Goal: Navigation & Orientation: Find specific page/section

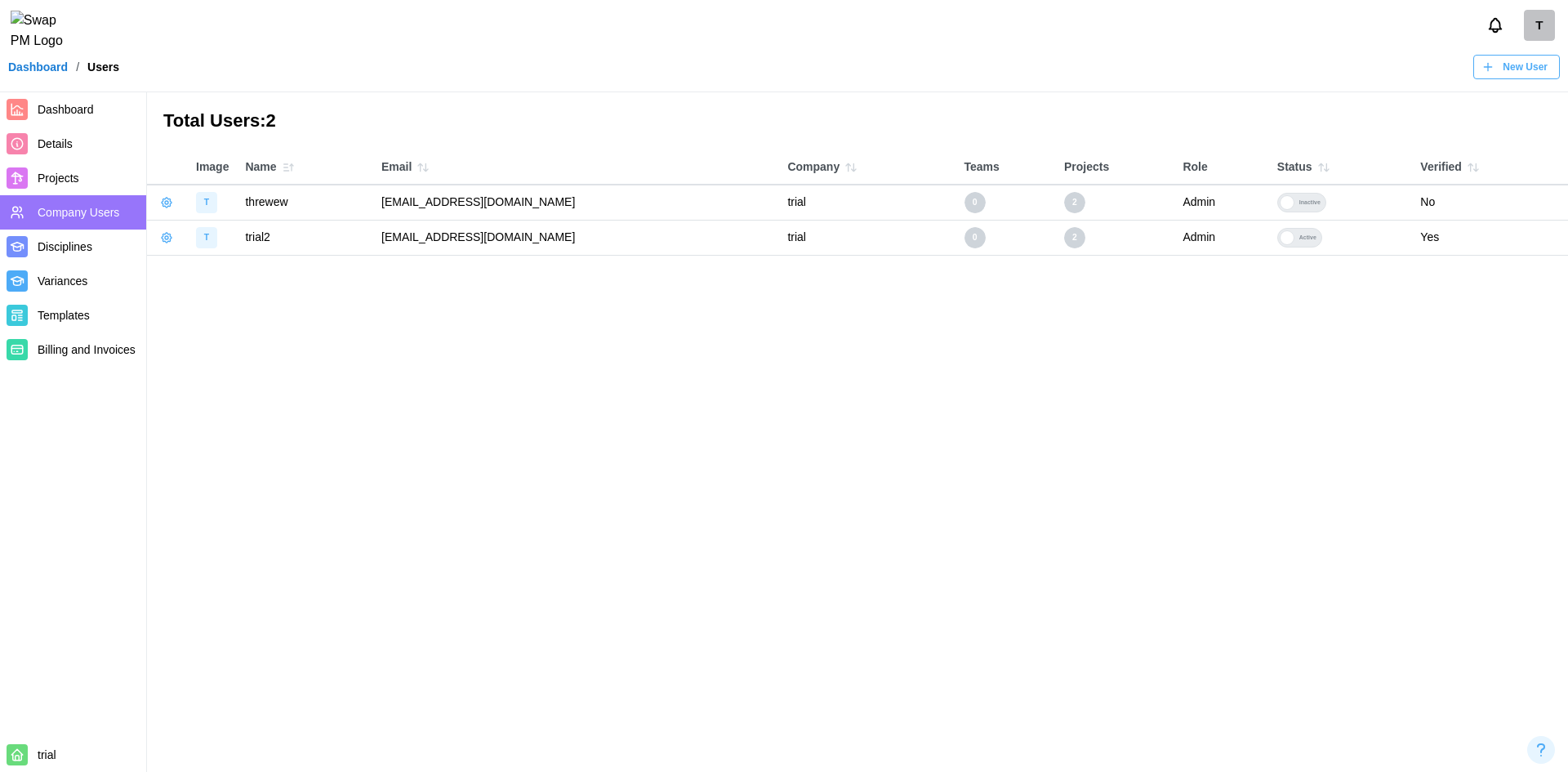
click at [83, 109] on span "Dashboard" at bounding box center [65, 109] width 56 height 13
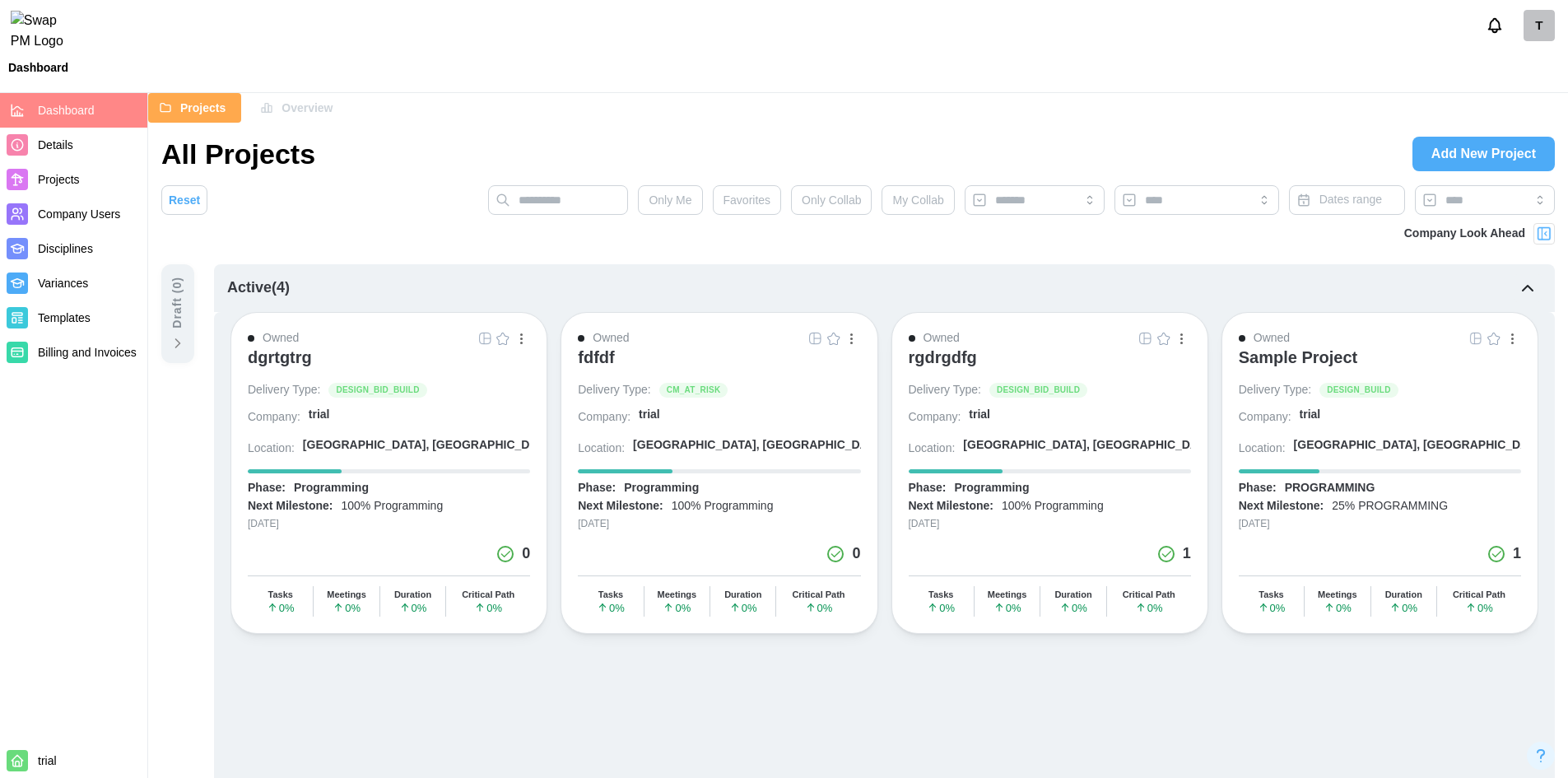
click at [269, 356] on div "dgrtgtrg" at bounding box center [279, 358] width 64 height 20
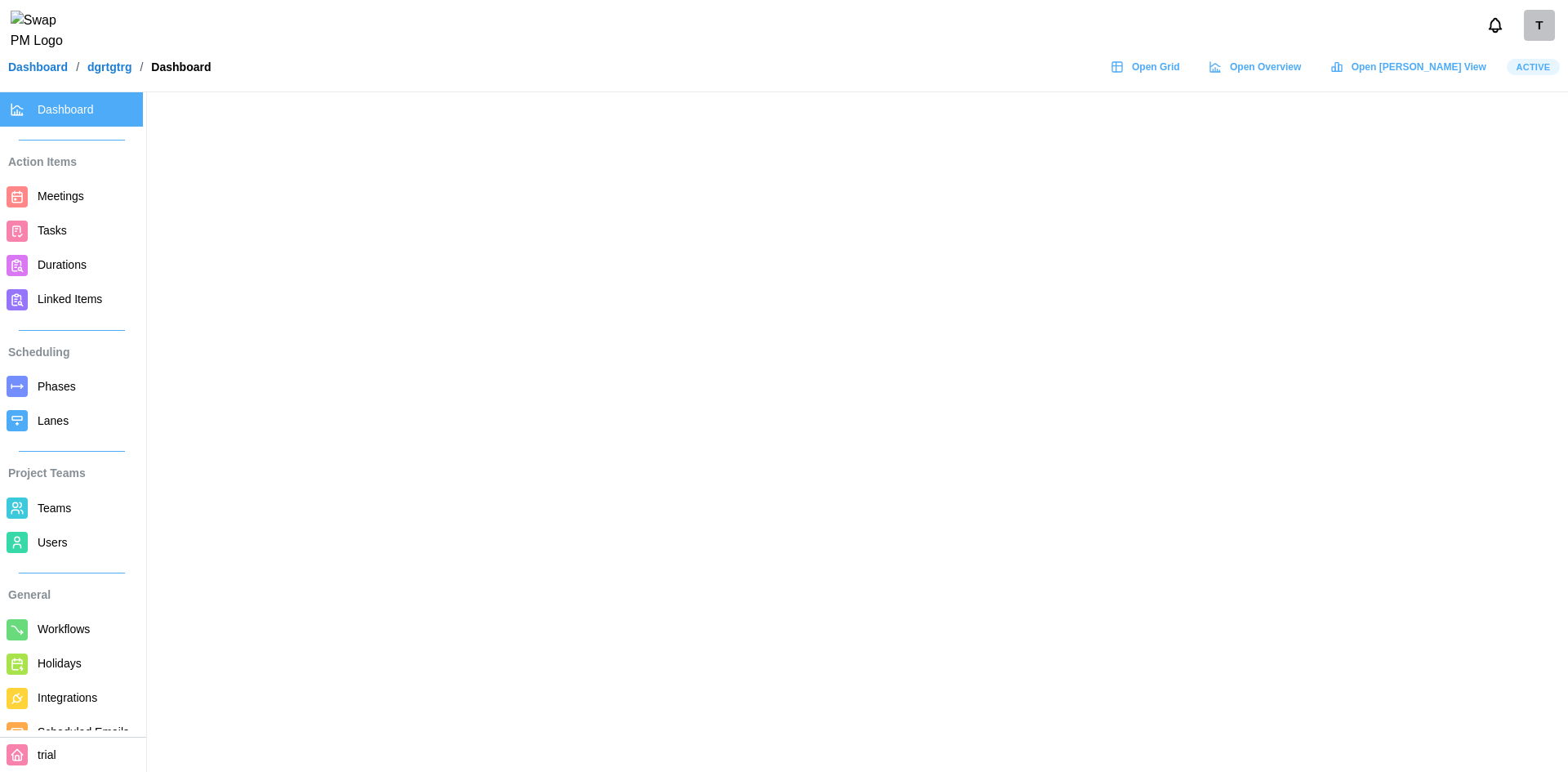
click at [1180, 74] on span "Open Grid" at bounding box center [1156, 67] width 48 height 23
click at [1301, 69] on span "Open Overview" at bounding box center [1266, 67] width 71 height 23
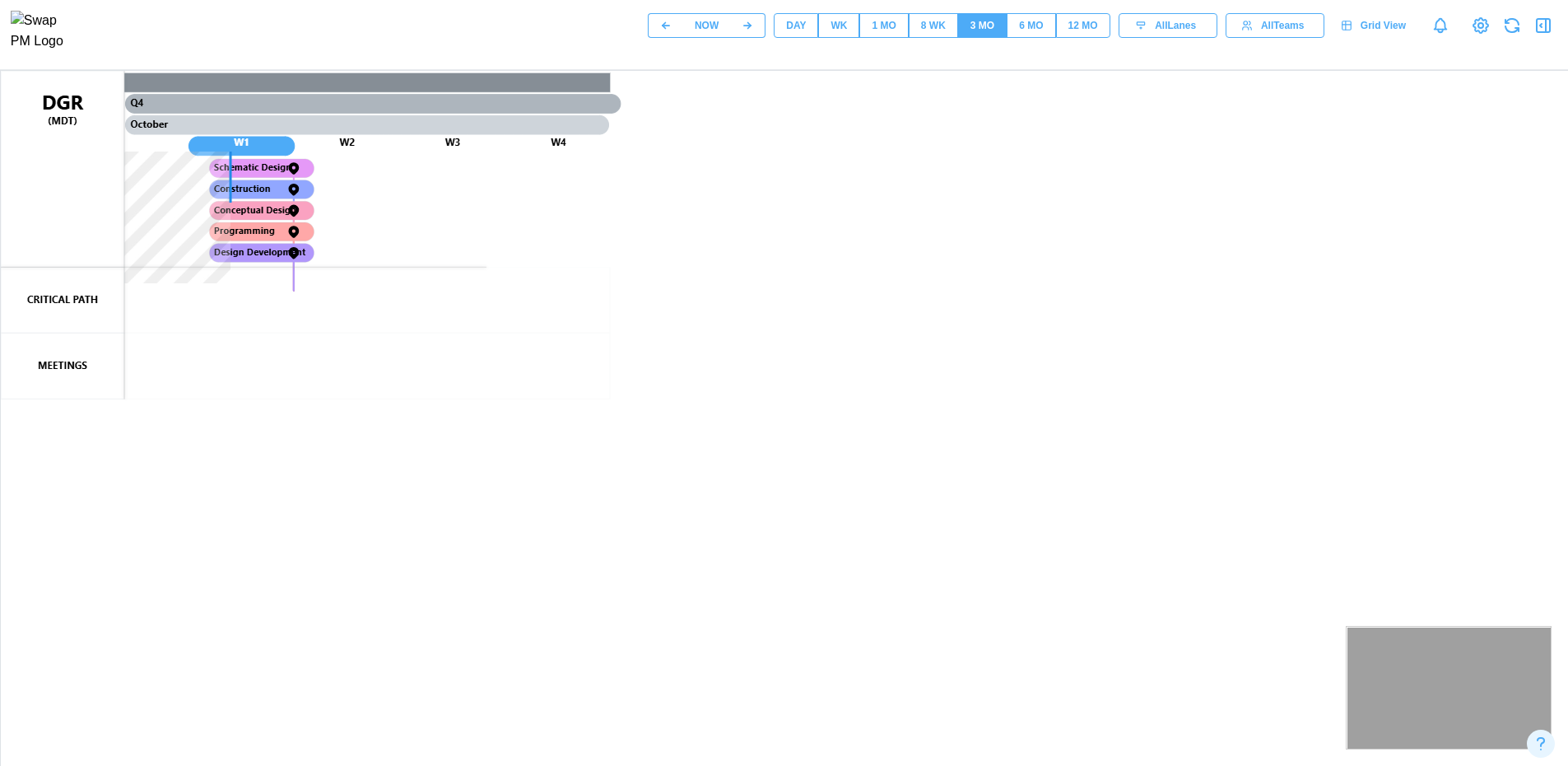
click at [1173, 24] on span "All Lanes" at bounding box center [1175, 26] width 41 height 23
click at [1253, 31] on icon "button" at bounding box center [1246, 25] width 12 height 12
click at [1142, 29] on icon "button" at bounding box center [1140, 25] width 12 height 12
click at [1064, 29] on button "12 MO" at bounding box center [1083, 25] width 54 height 24
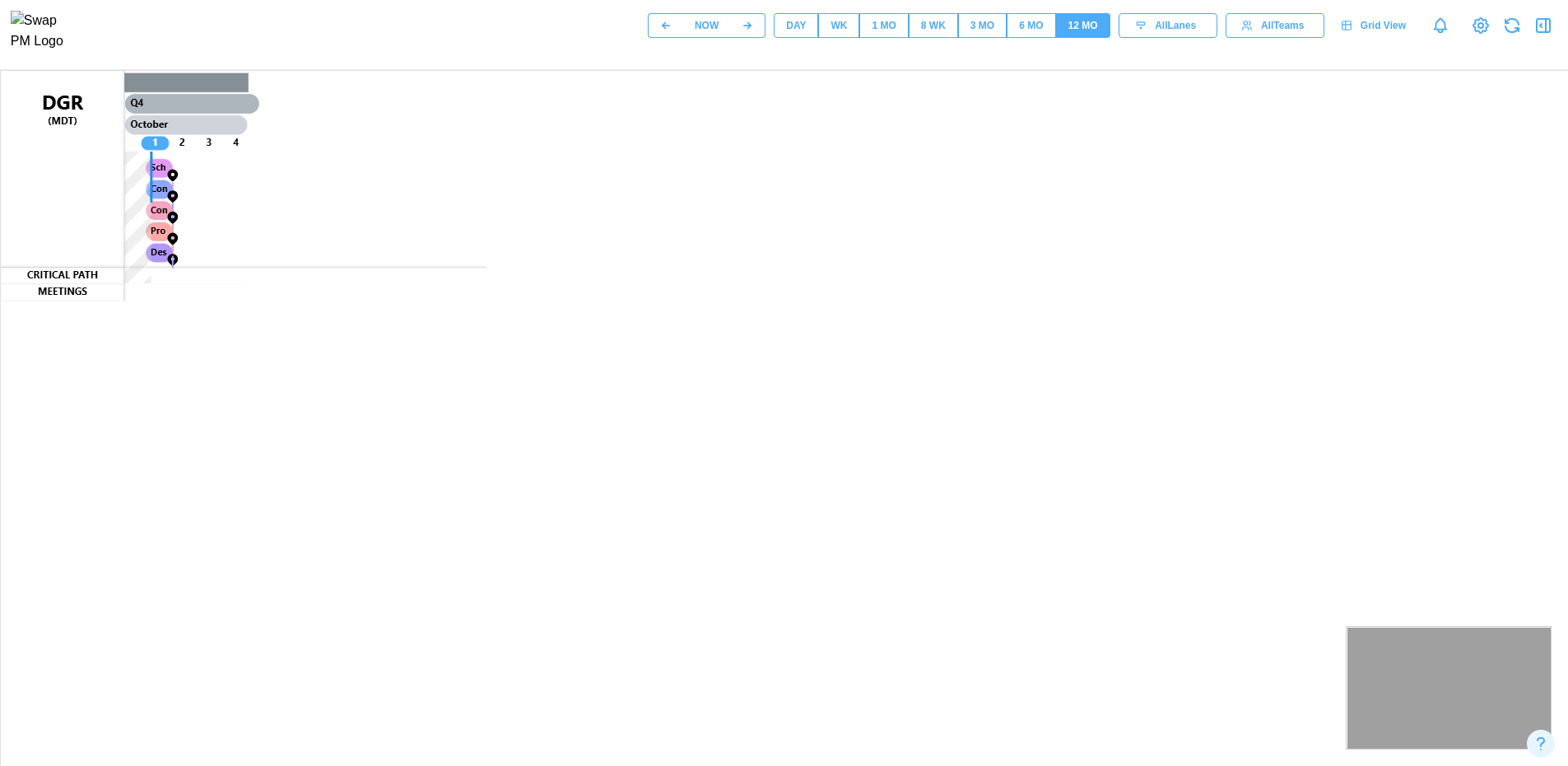
click at [1162, 37] on span "All Lanes" at bounding box center [1175, 26] width 41 height 23
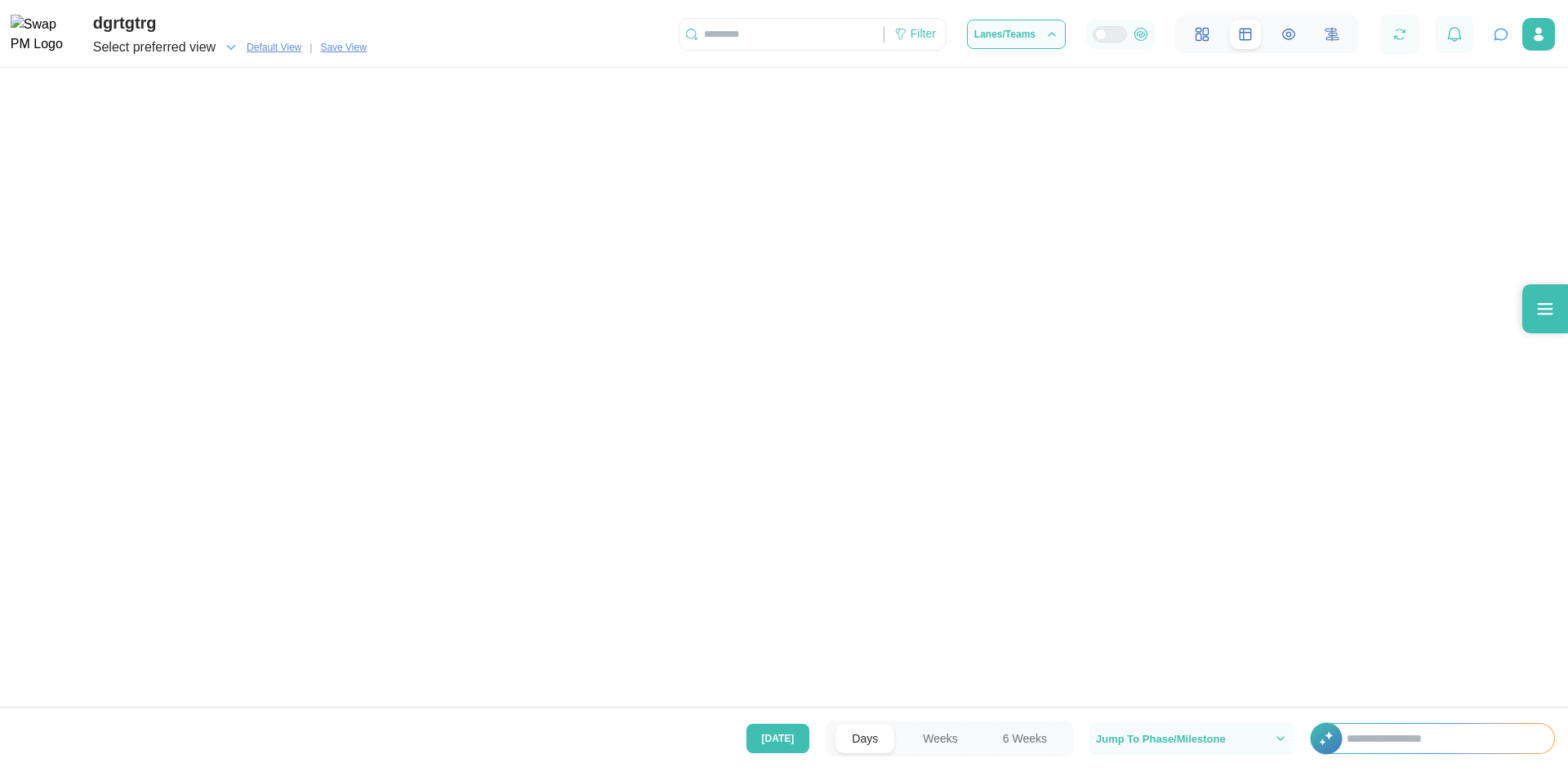
scroll to position [0, 351]
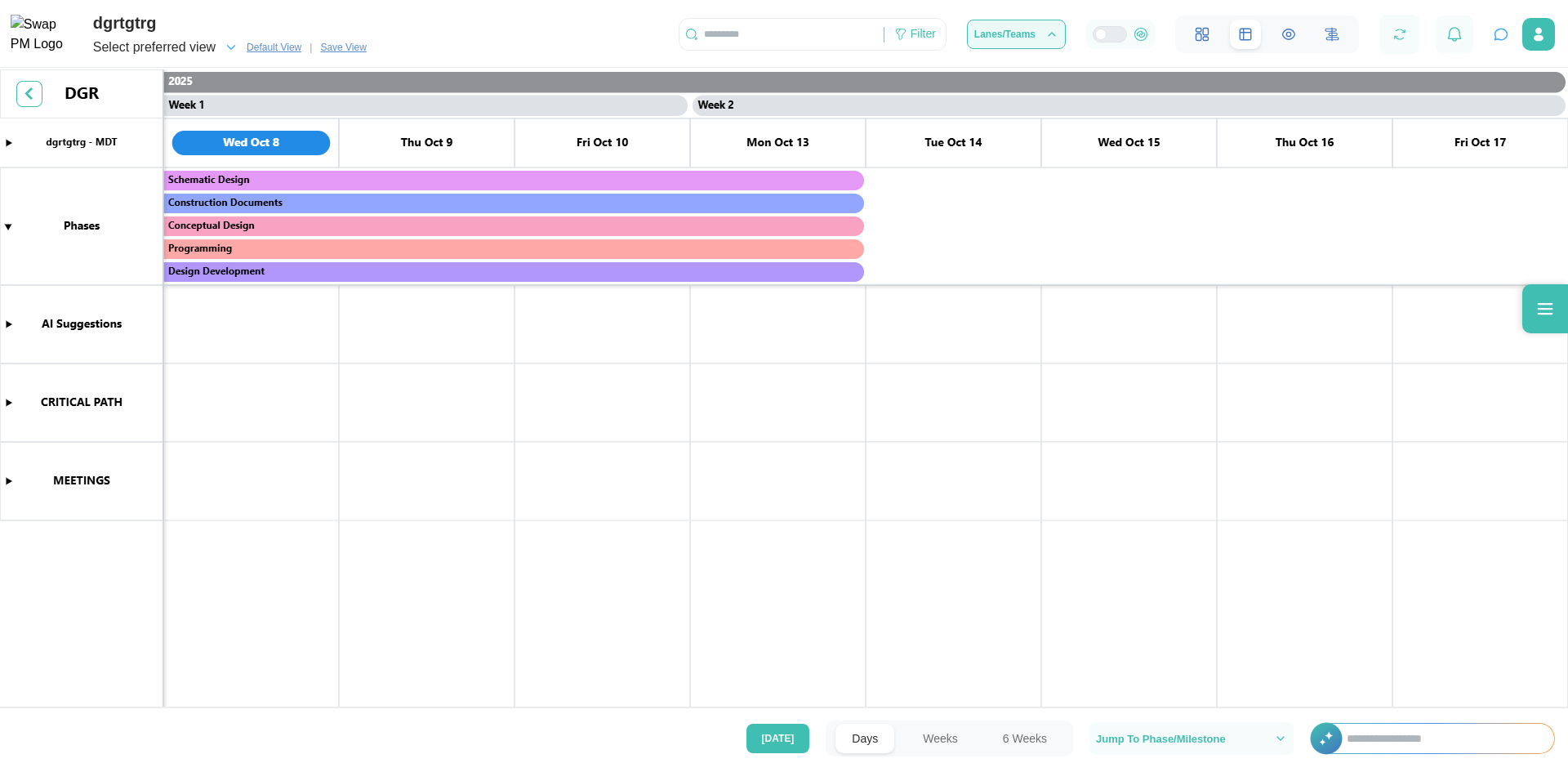
click at [1036, 39] on div "Lanes/Teams" at bounding box center [1016, 34] width 84 height 13
click at [1322, 384] on canvas at bounding box center [784, 390] width 1568 height 641
click at [1361, 727] on input "text" at bounding box center [1441, 738] width 224 height 29
type input "****"
click at [1331, 735] on input "****" at bounding box center [1441, 738] width 224 height 29
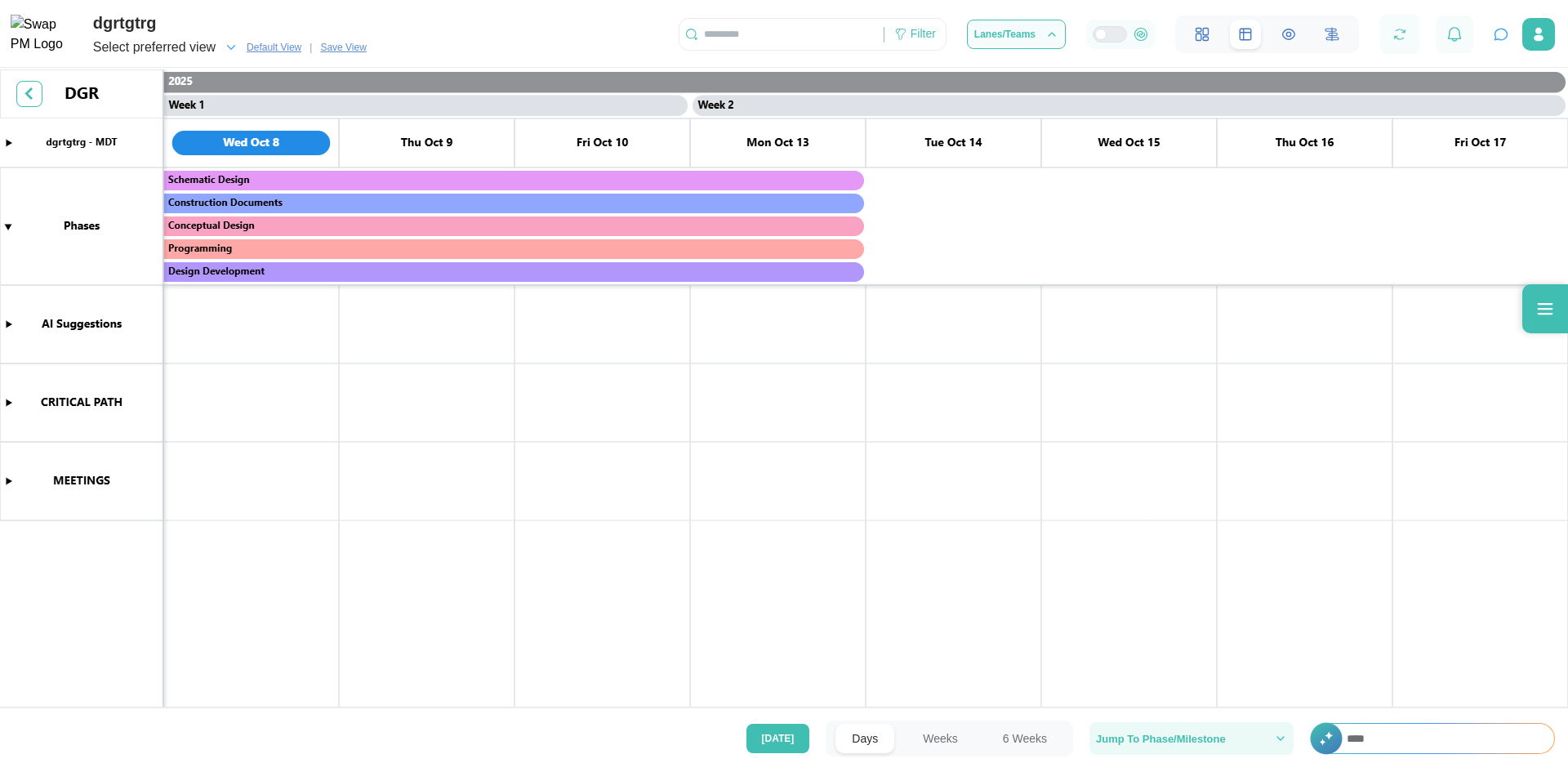
click at [1274, 733] on icon "button" at bounding box center [1280, 738] width 13 height 13
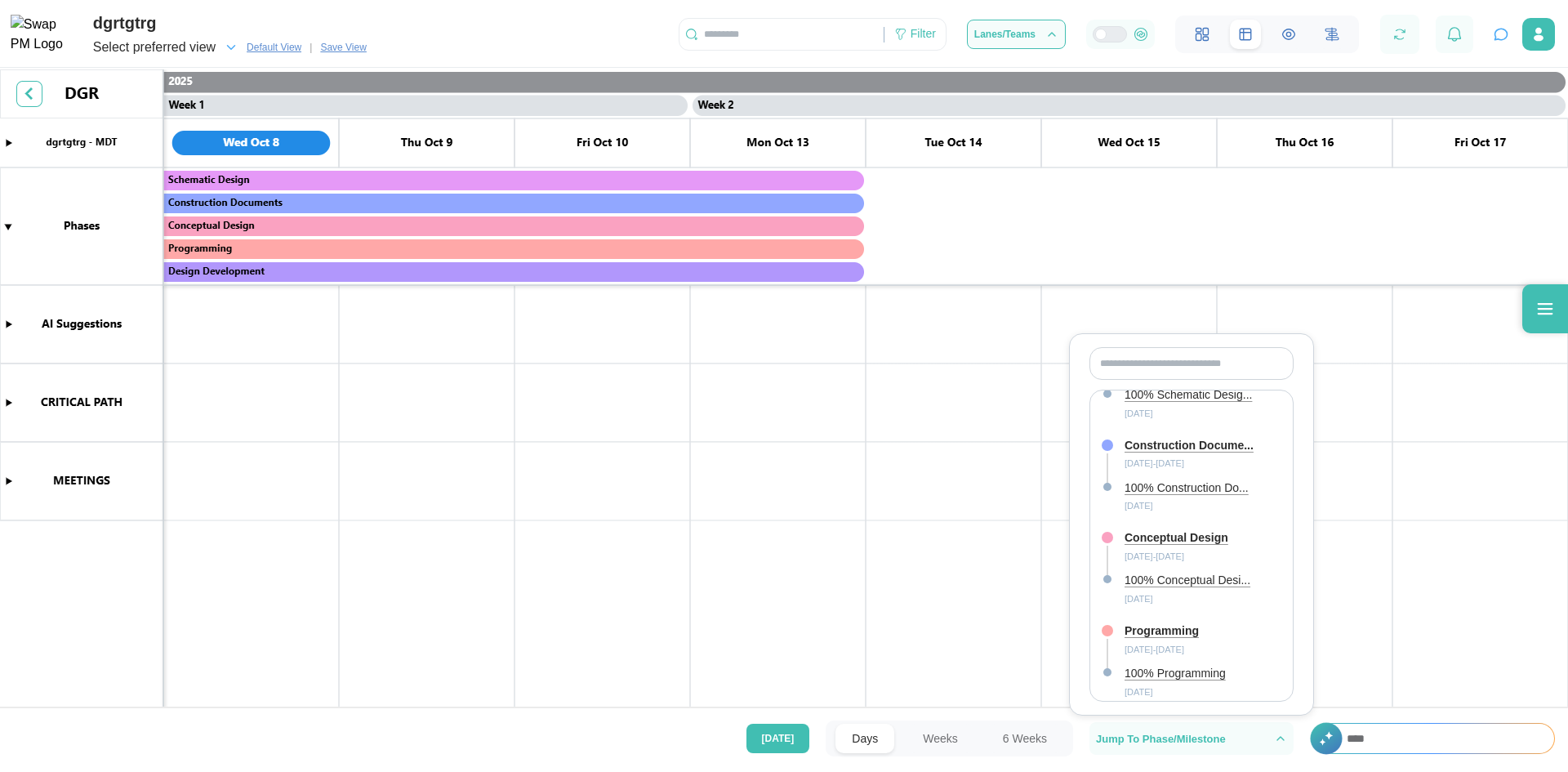
scroll to position [0, 0]
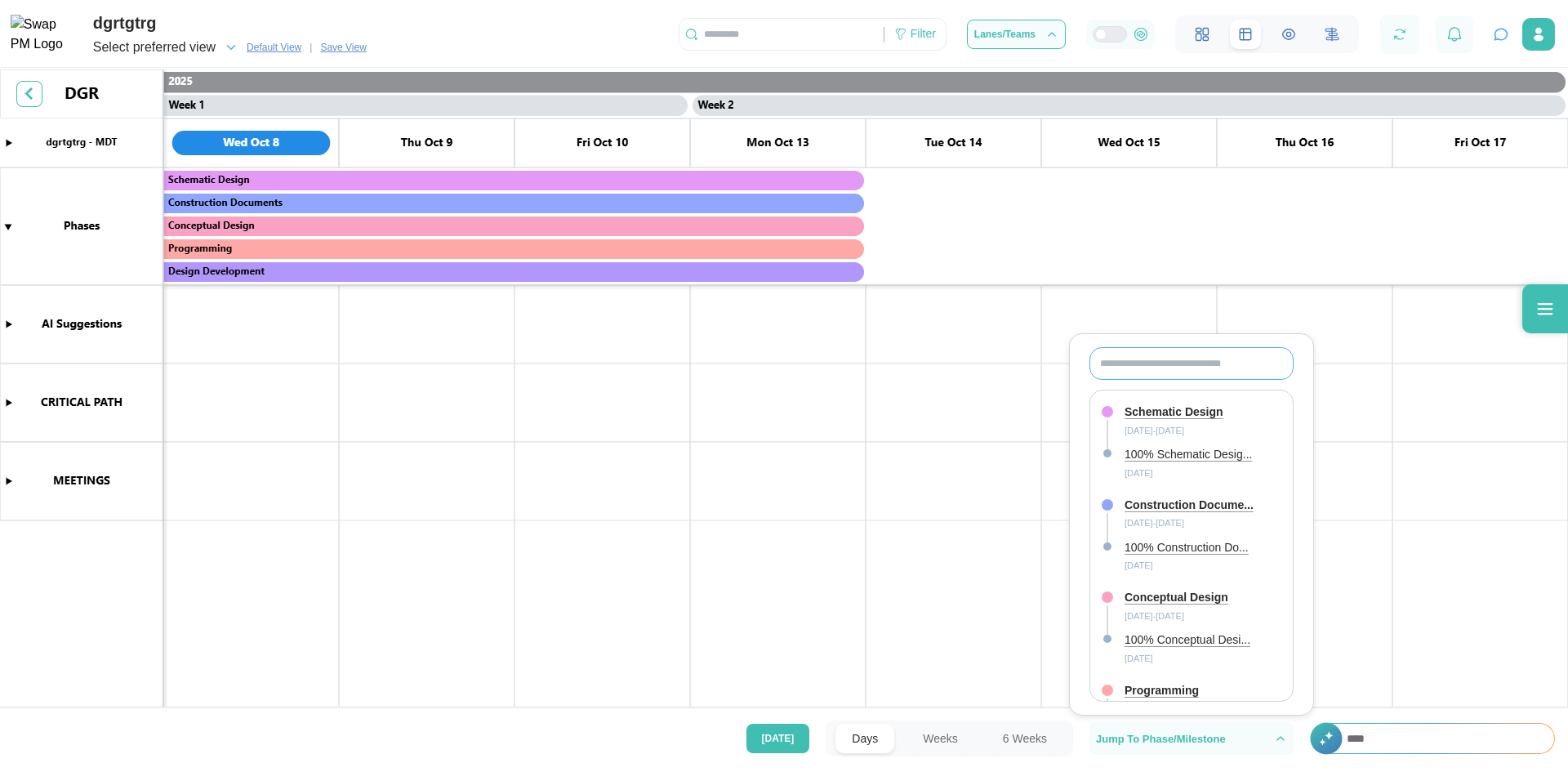
click at [1186, 350] on input "text" at bounding box center [1191, 363] width 204 height 33
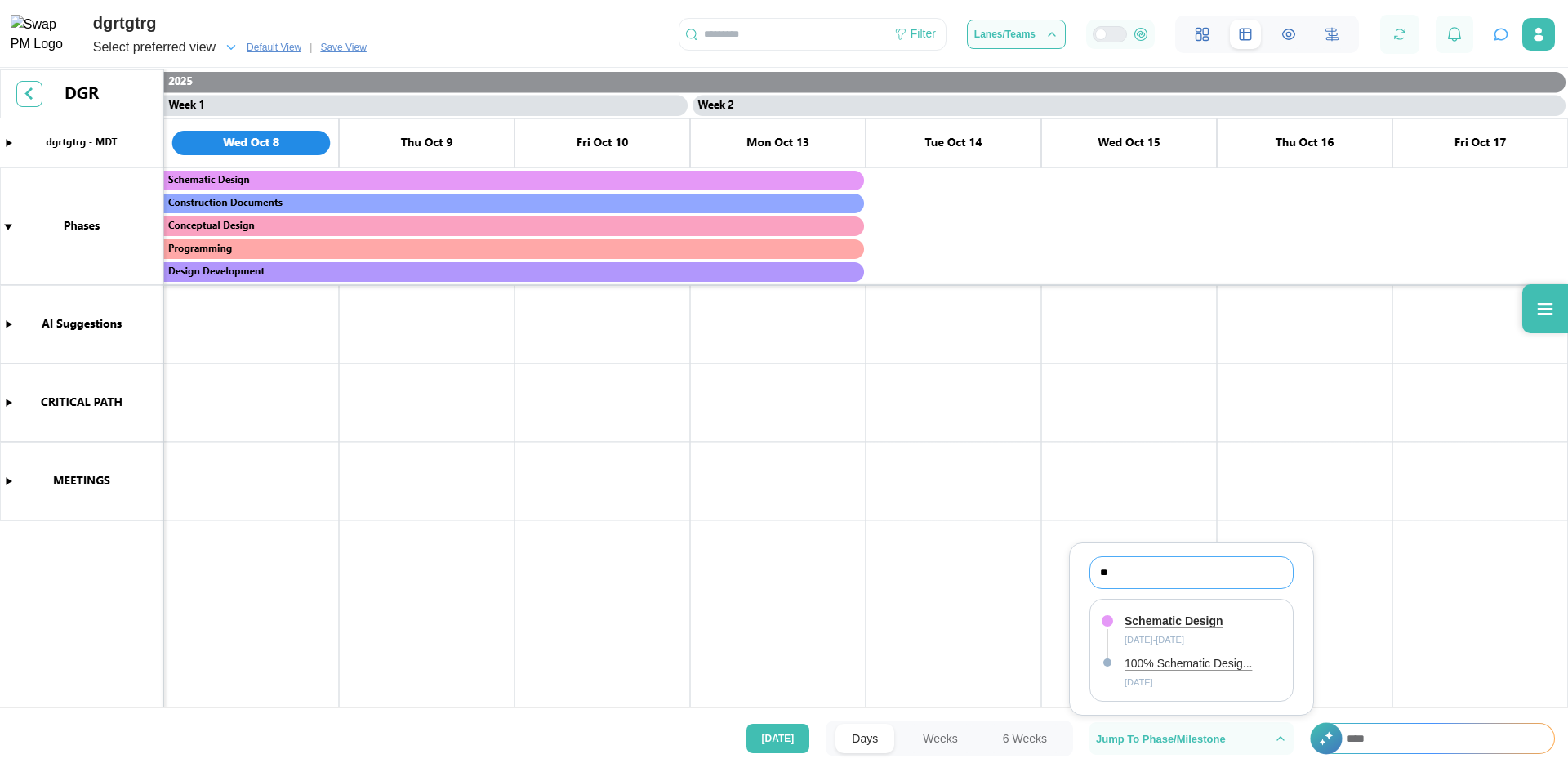
type input "**"
click at [1131, 620] on div "Schematic Design" at bounding box center [1173, 621] width 99 height 18
